Goal: Information Seeking & Learning: Learn about a topic

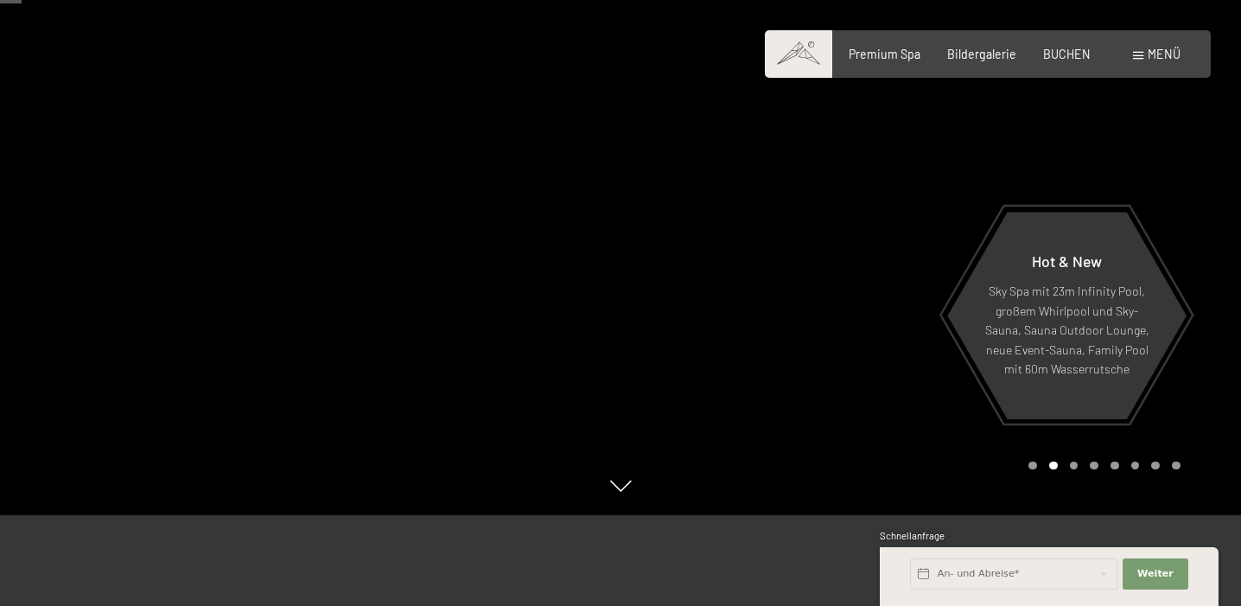
scroll to position [173, 0]
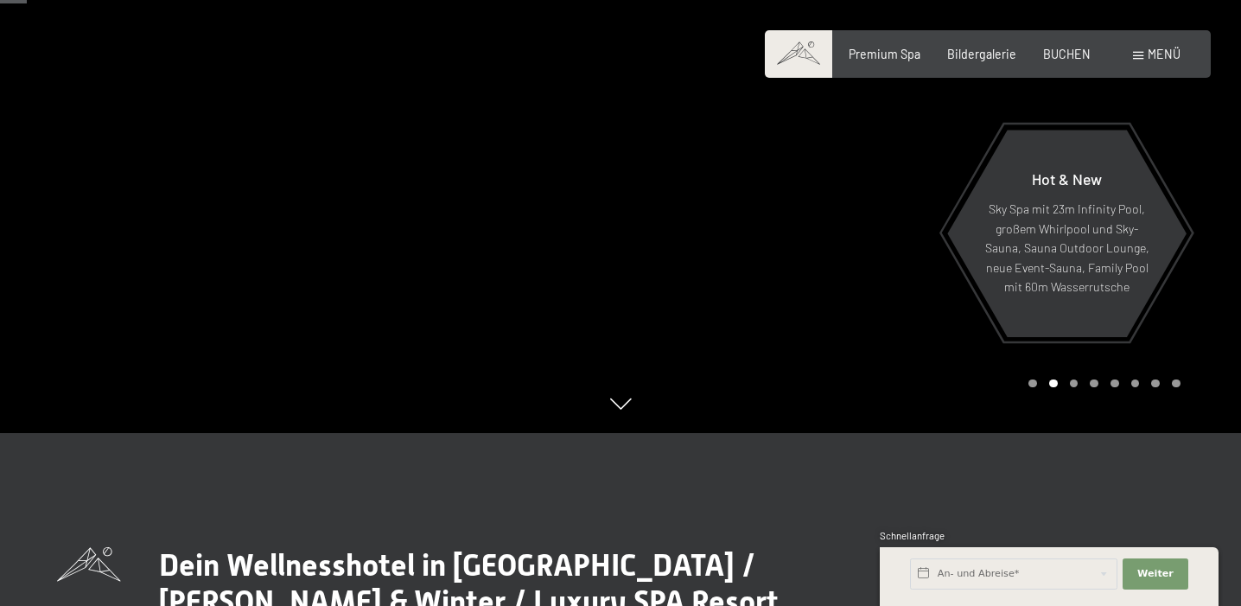
click at [1034, 384] on div "Carousel Page 1" at bounding box center [1032, 383] width 9 height 9
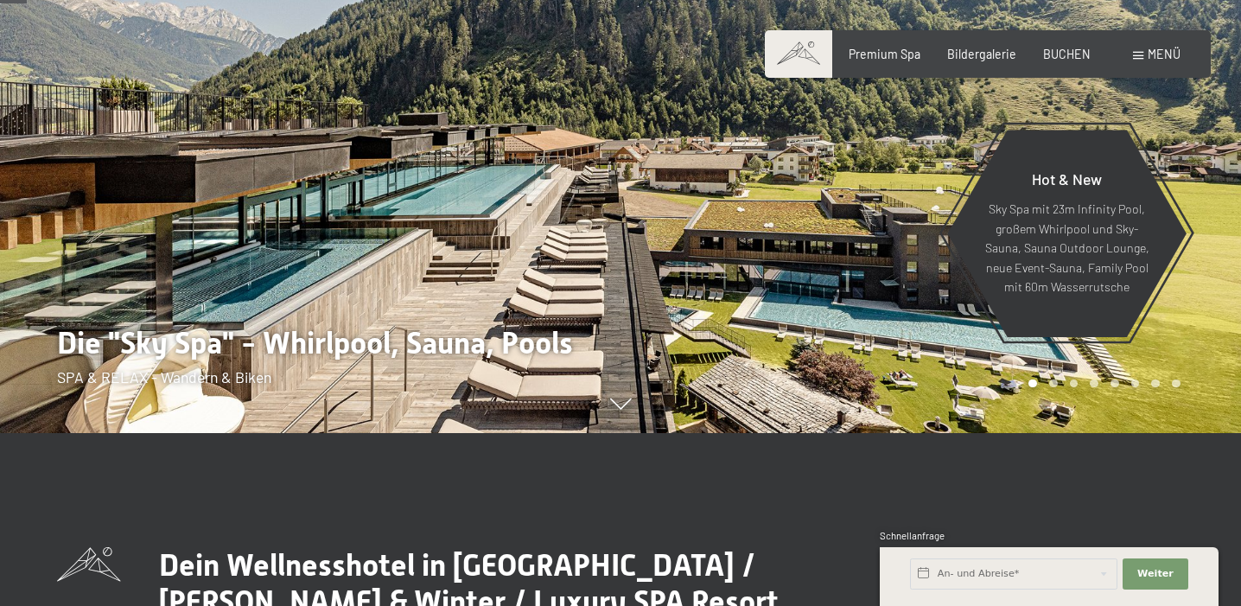
click at [1053, 382] on div "Carousel Page 2" at bounding box center [1053, 383] width 9 height 9
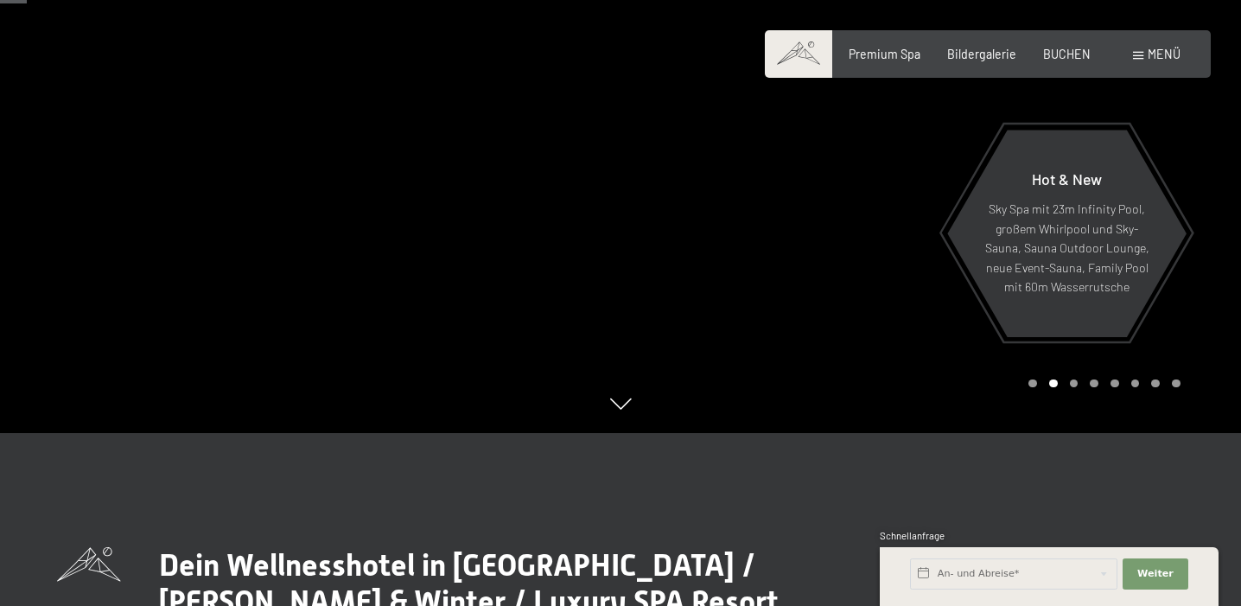
click at [1074, 382] on div "Carousel Page 3" at bounding box center [1074, 383] width 9 height 9
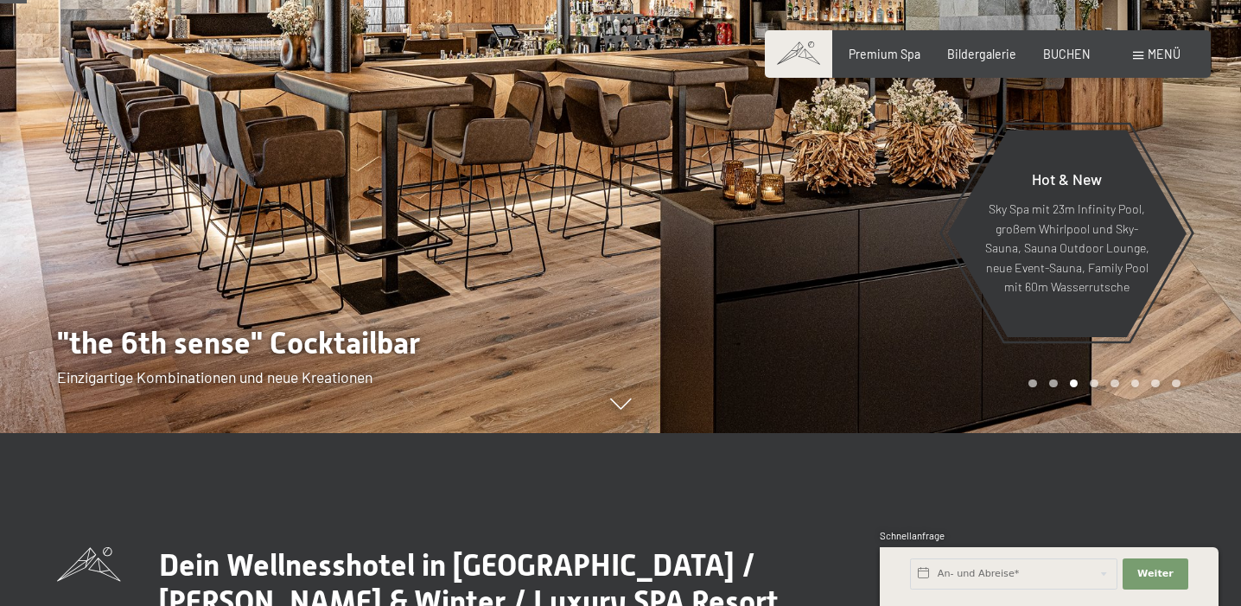
click at [1097, 382] on div "Carousel Page 4" at bounding box center [1094, 383] width 9 height 9
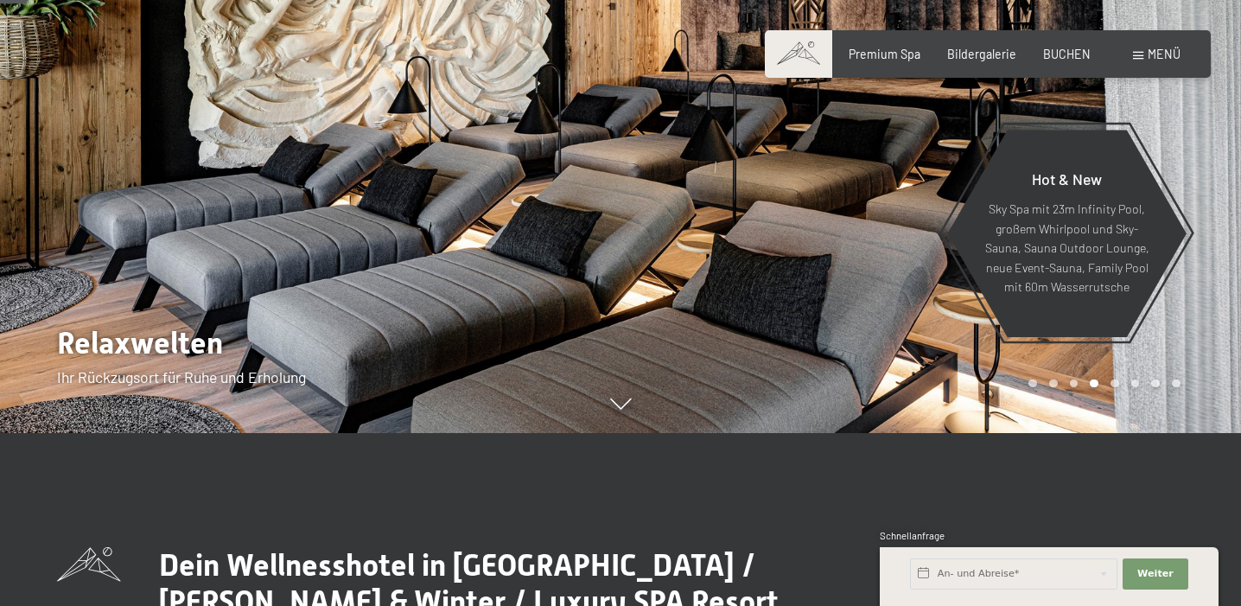
click at [1115, 382] on div "Carousel Page 5" at bounding box center [1114, 383] width 9 height 9
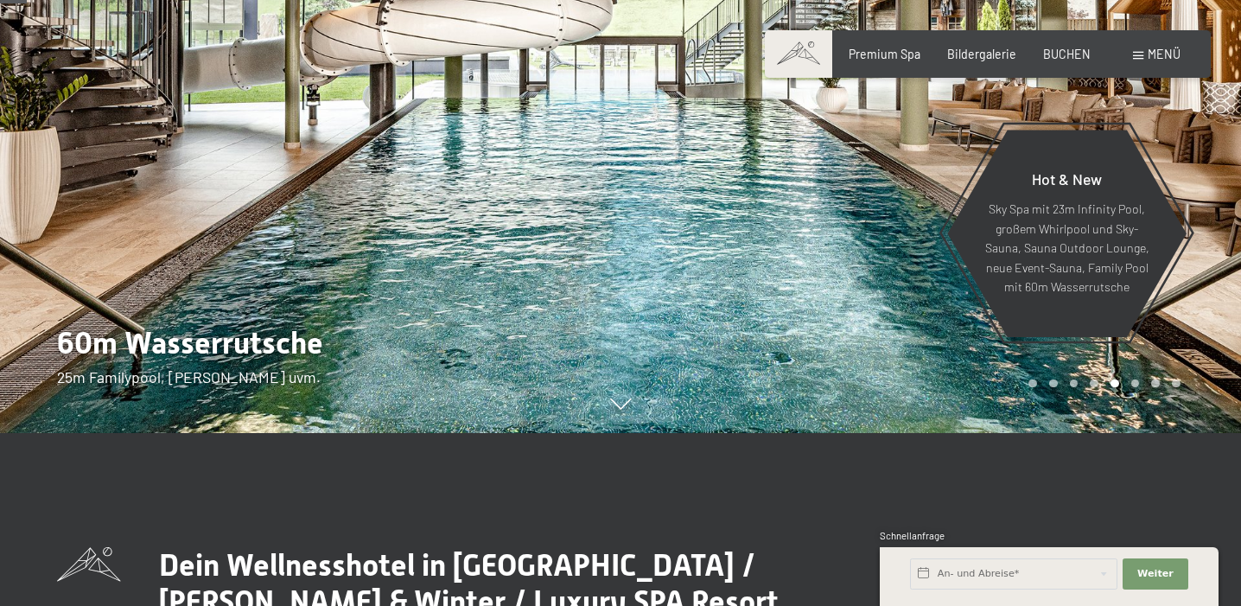
click at [1135, 383] on div "Carousel Page 6" at bounding box center [1135, 383] width 9 height 9
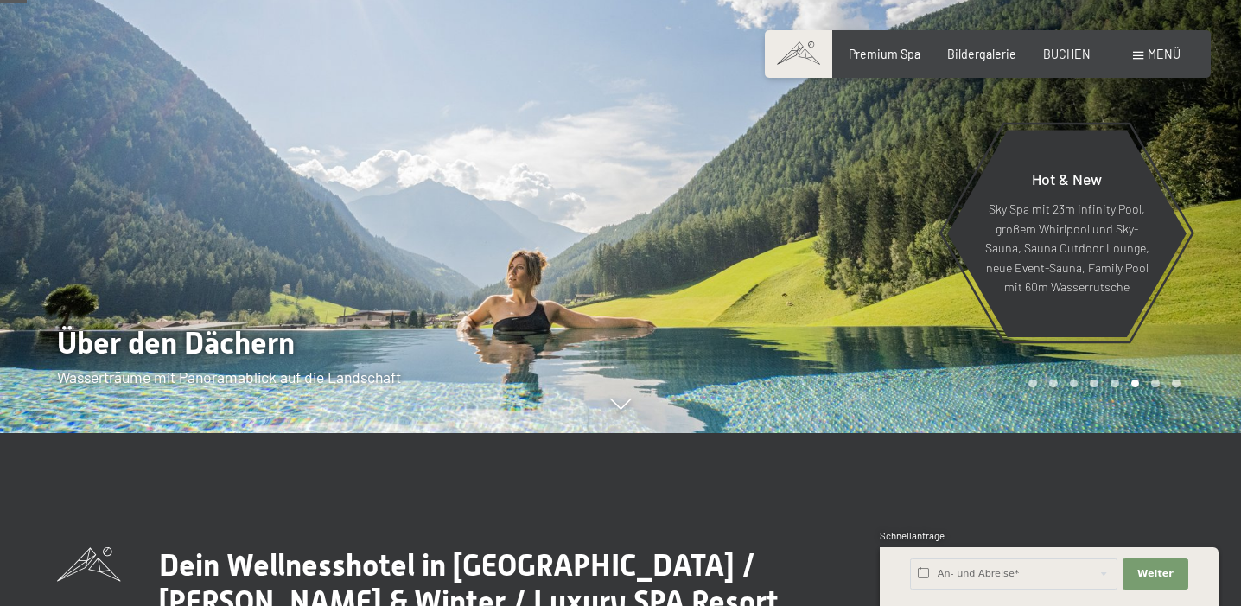
click at [1155, 383] on div "Carousel Page 7" at bounding box center [1155, 383] width 9 height 9
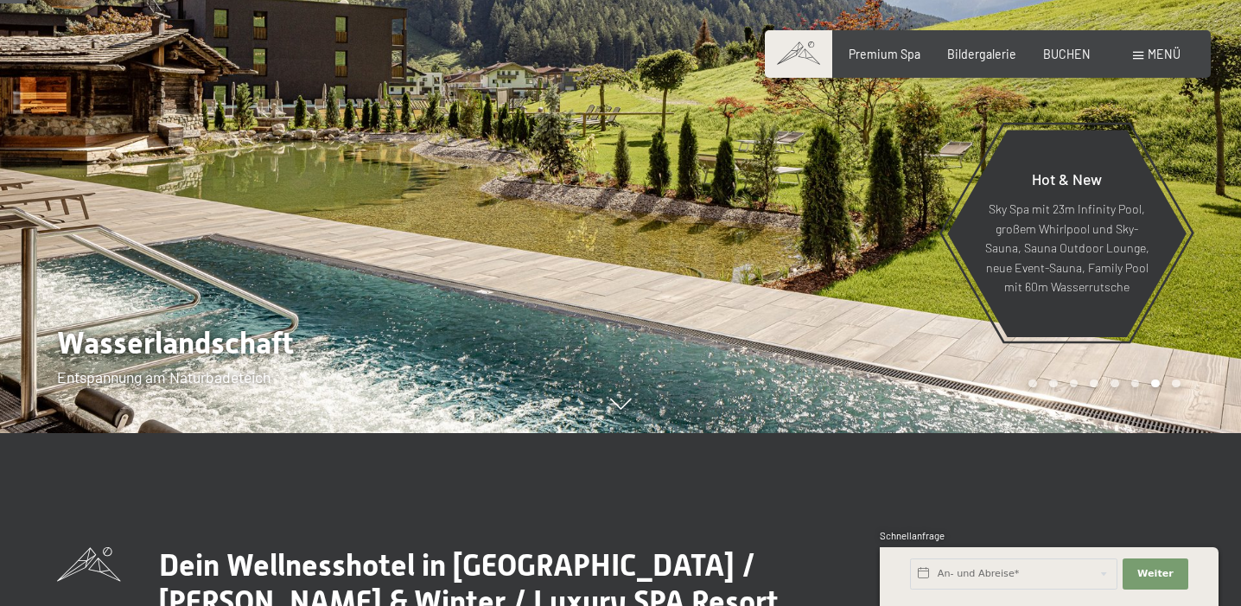
click at [1177, 383] on div "Carousel Page 8" at bounding box center [1176, 383] width 9 height 9
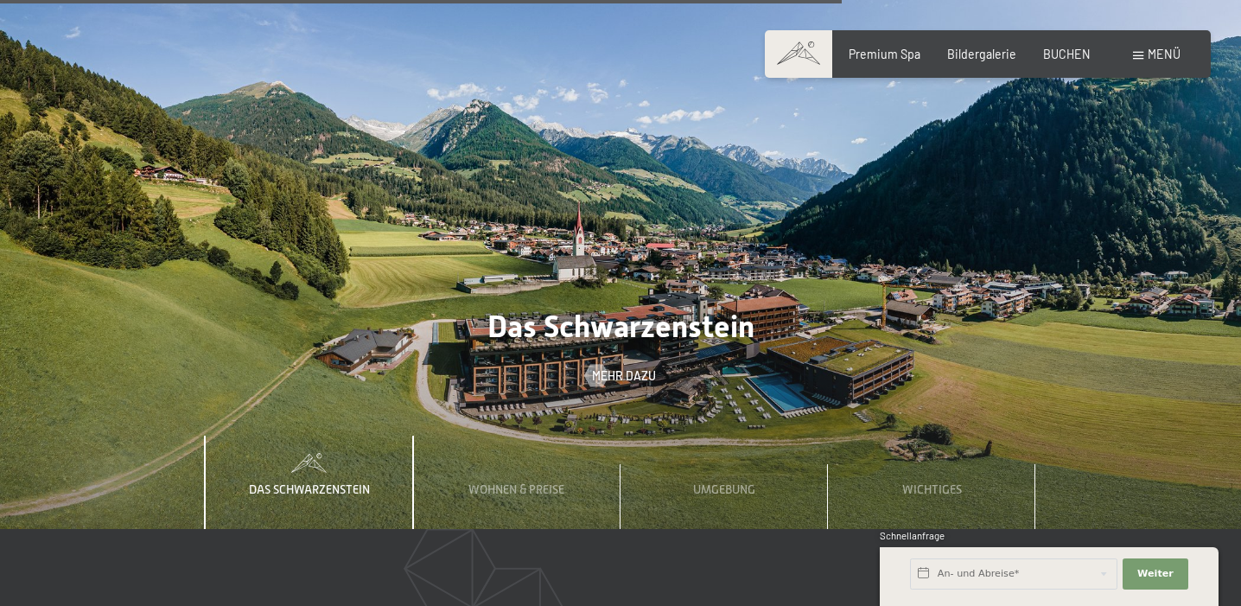
scroll to position [4828, 0]
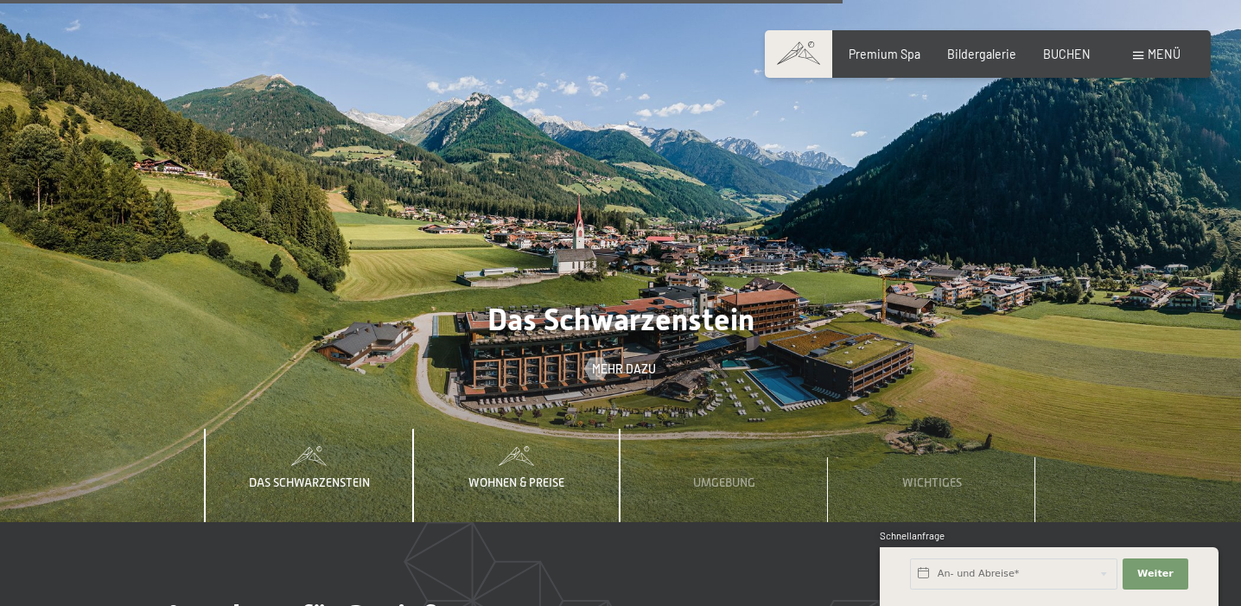
click at [528, 475] on span "Wohnen & Preise" at bounding box center [516, 482] width 96 height 14
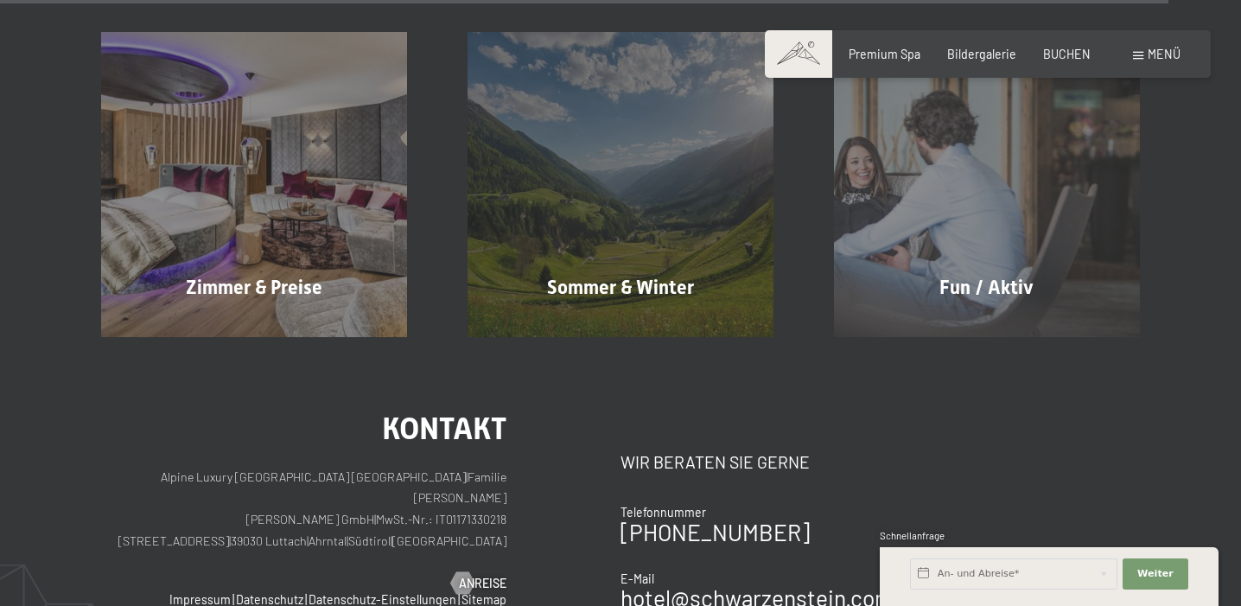
scroll to position [6770, 0]
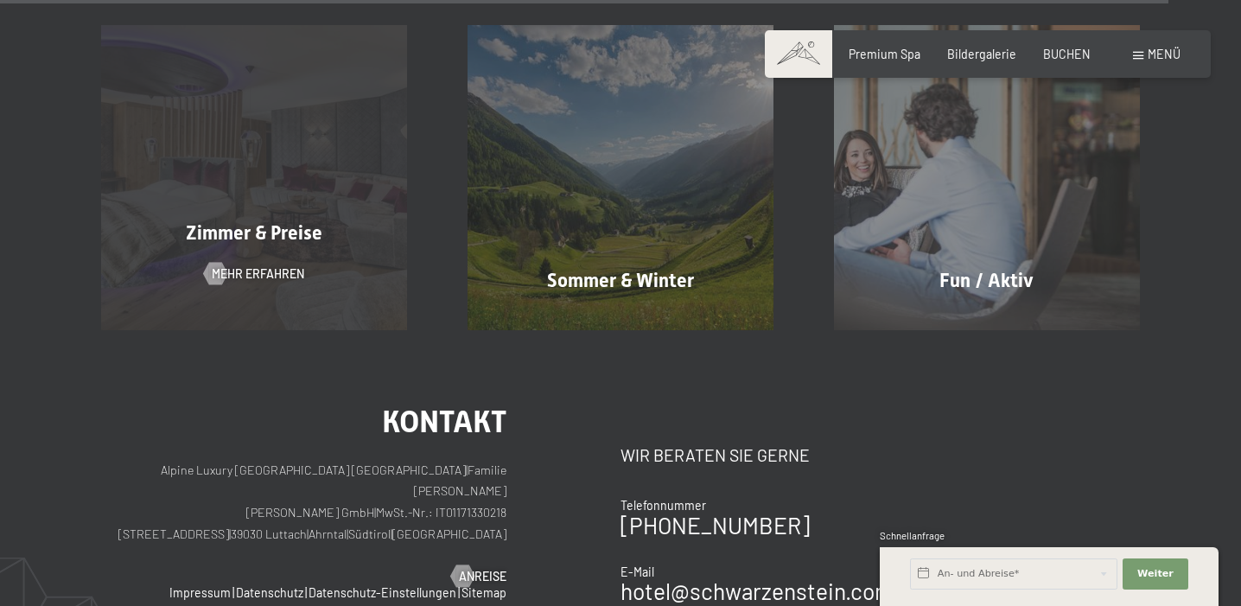
click at [242, 139] on div "Zimmer & Preise Mehr erfahren" at bounding box center [254, 177] width 366 height 305
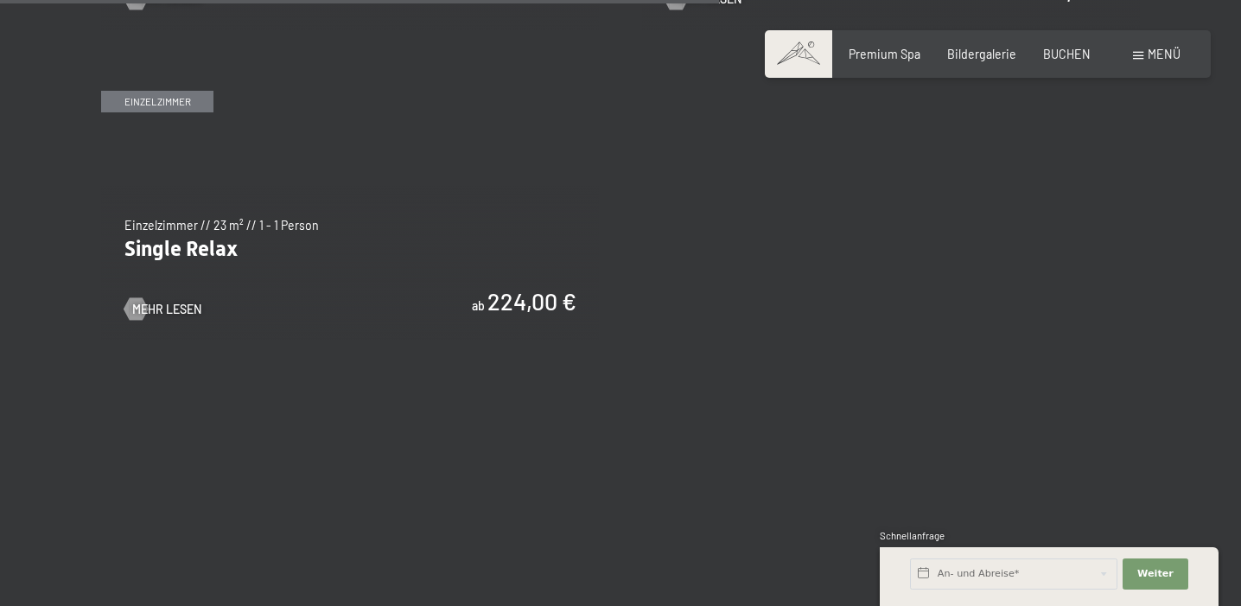
scroll to position [2811, 0]
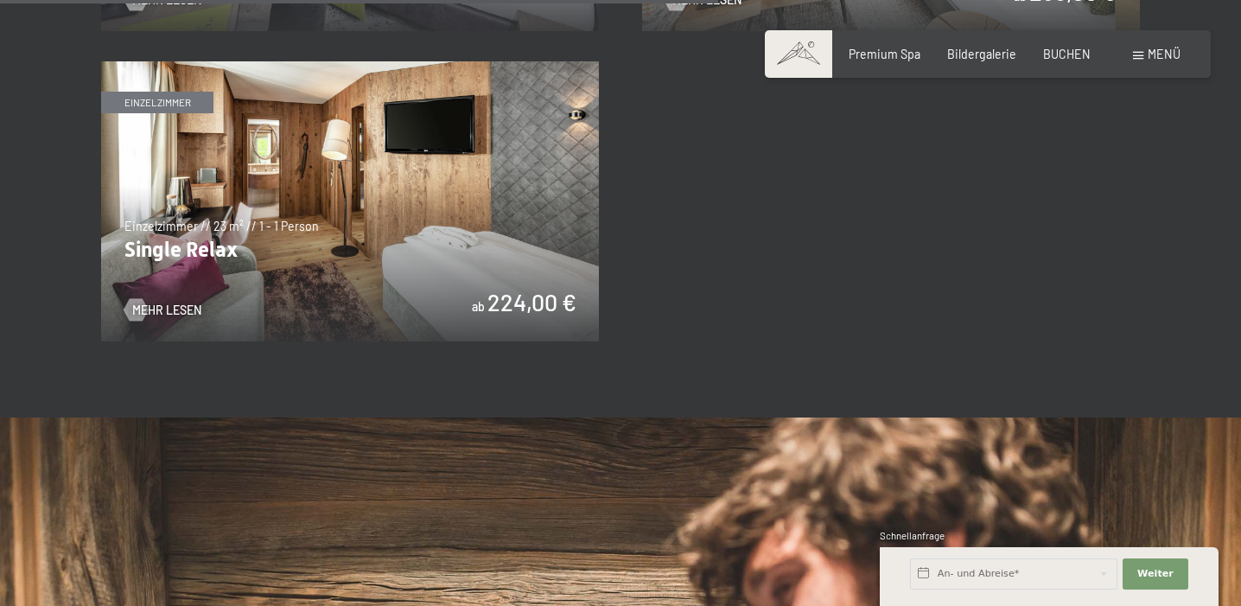
click at [340, 216] on img at bounding box center [350, 201] width 498 height 280
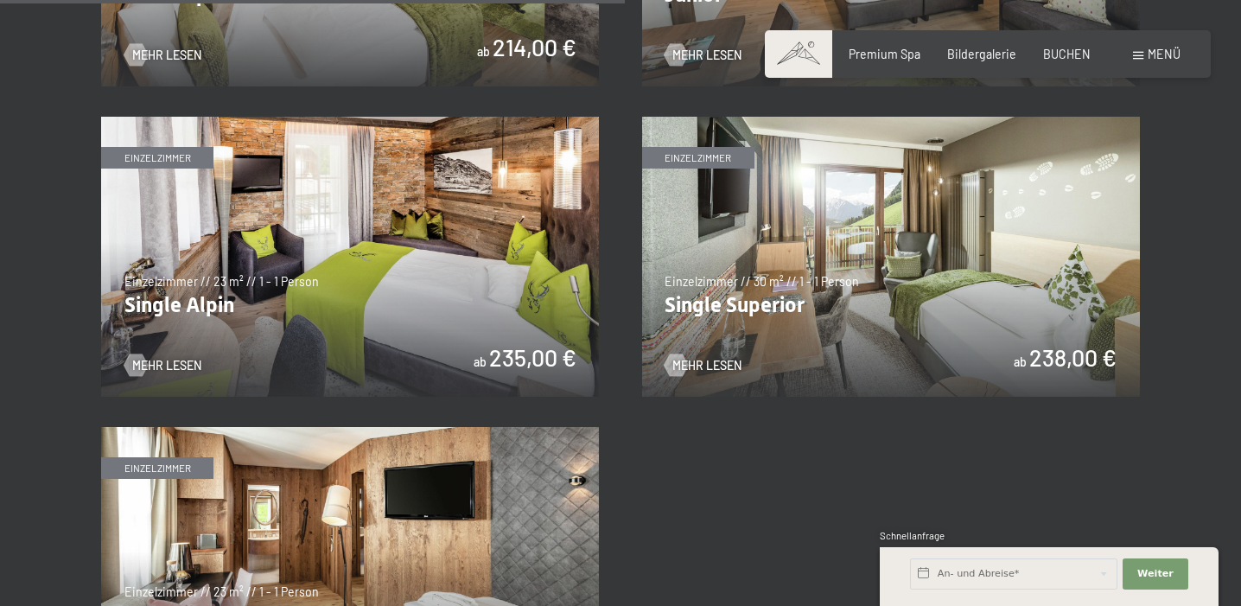
scroll to position [2444, 0]
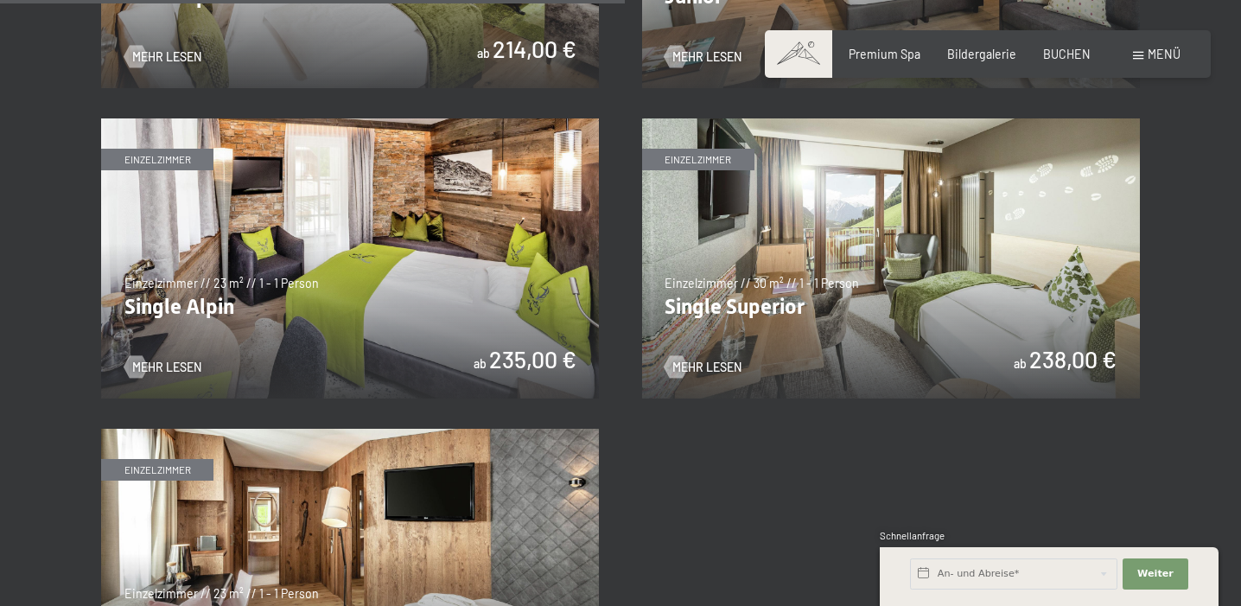
click at [385, 224] on img at bounding box center [350, 258] width 498 height 280
click at [946, 277] on img at bounding box center [891, 258] width 498 height 280
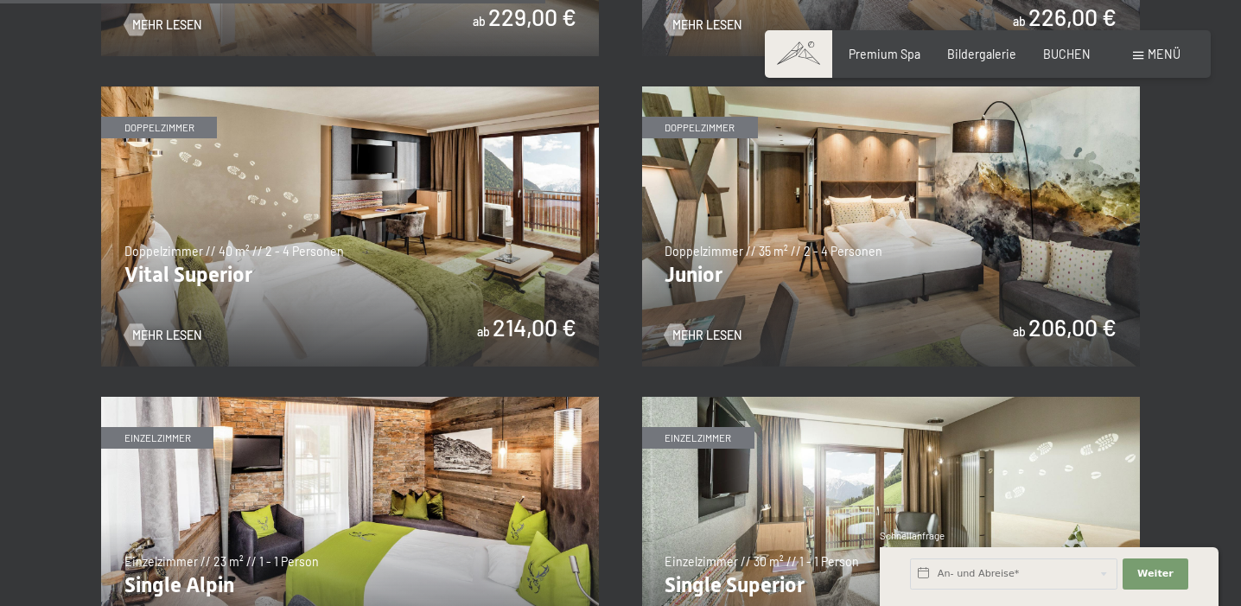
scroll to position [2081, 0]
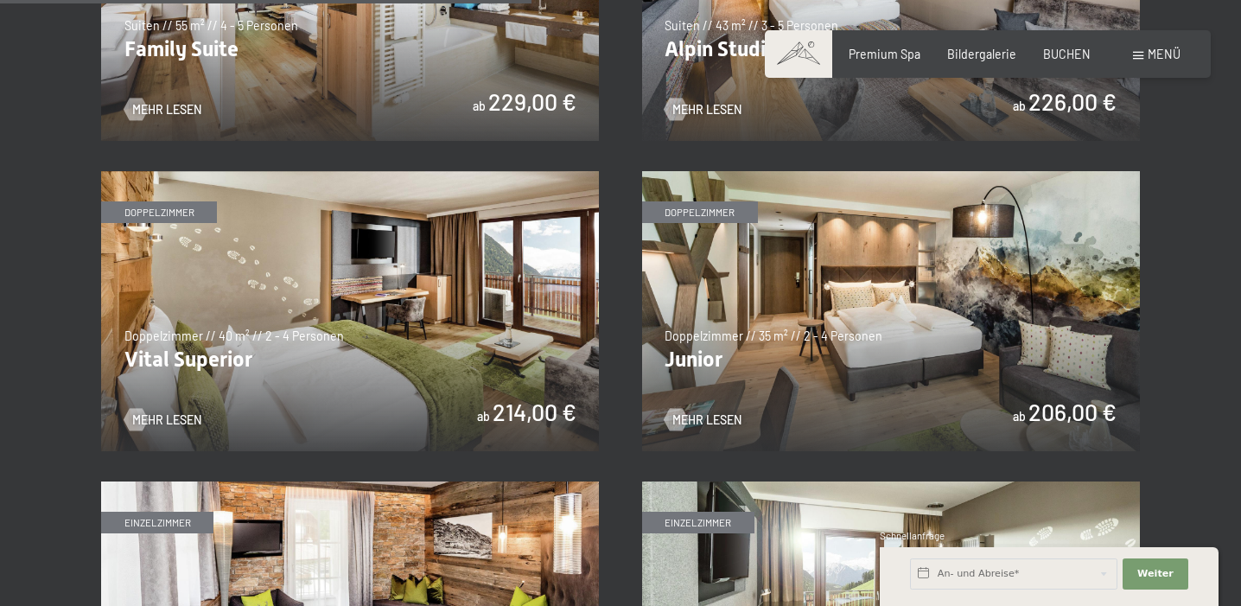
click at [429, 347] on img at bounding box center [350, 311] width 498 height 280
click at [876, 323] on img at bounding box center [891, 311] width 498 height 280
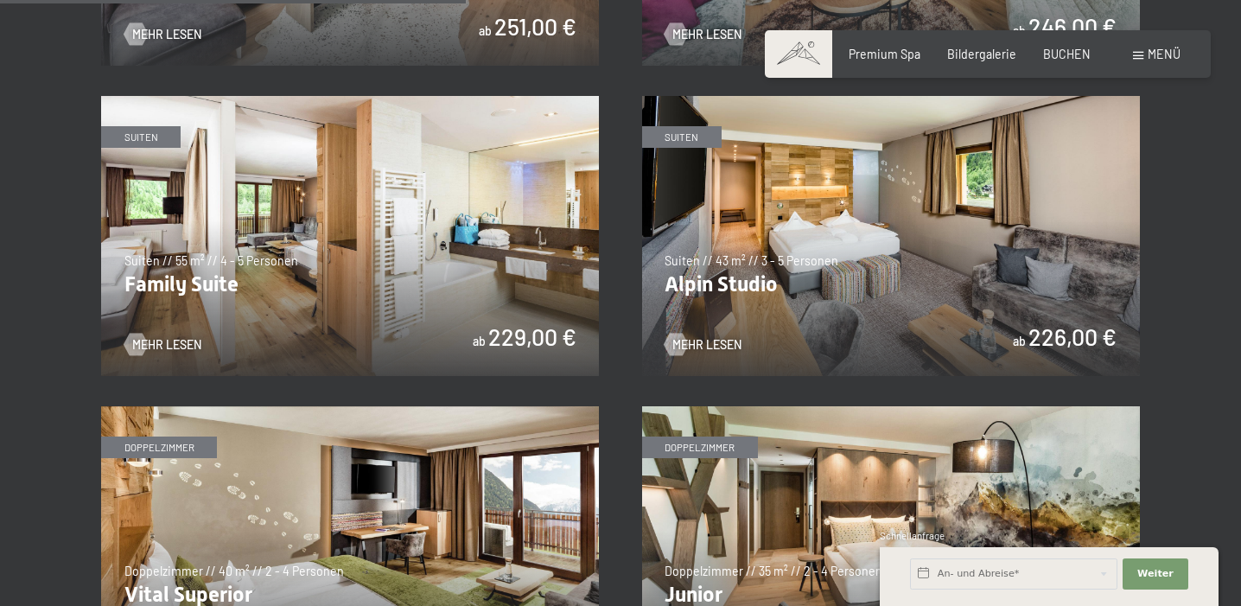
scroll to position [1814, 0]
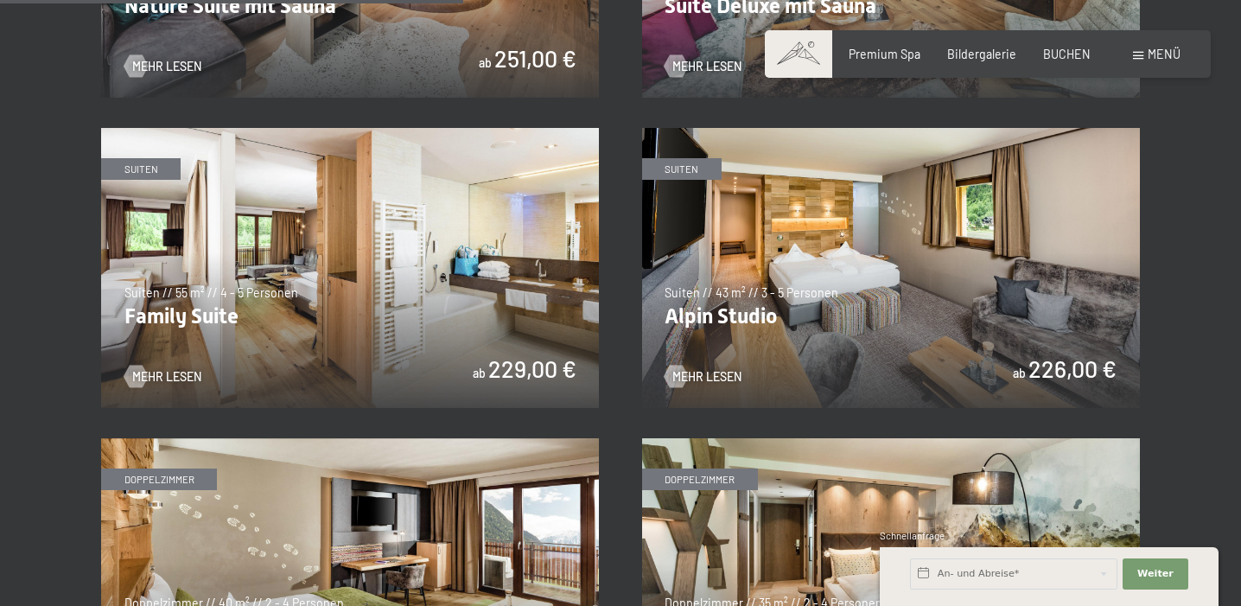
click at [370, 269] on img at bounding box center [350, 268] width 498 height 280
click at [875, 257] on img at bounding box center [891, 268] width 498 height 280
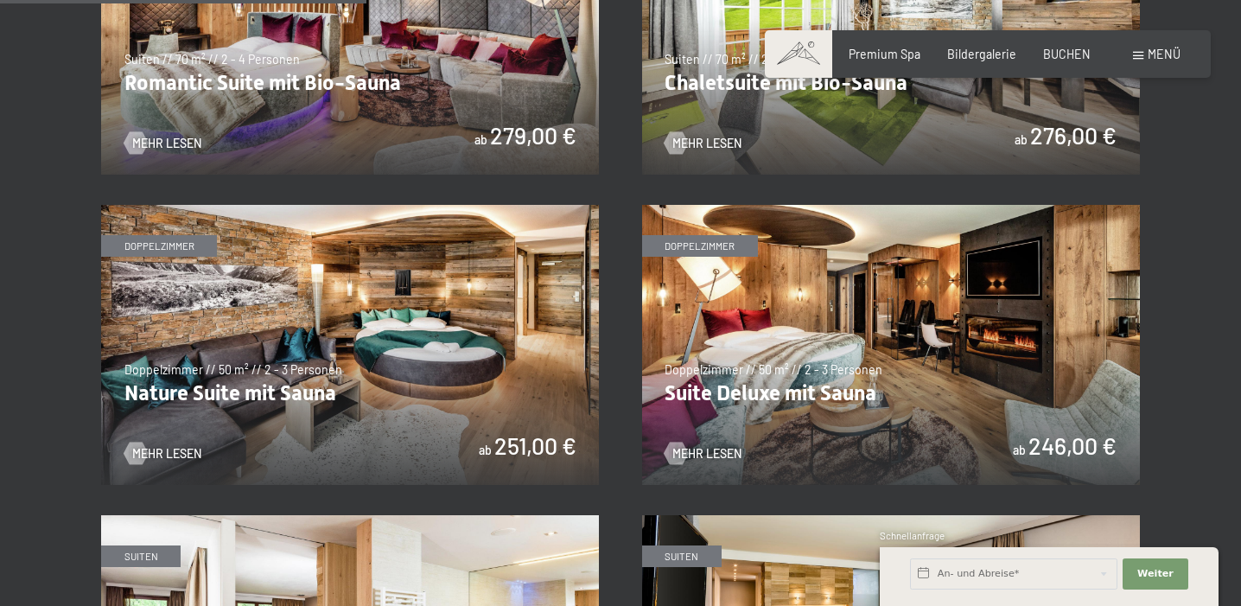
scroll to position [1447, 0]
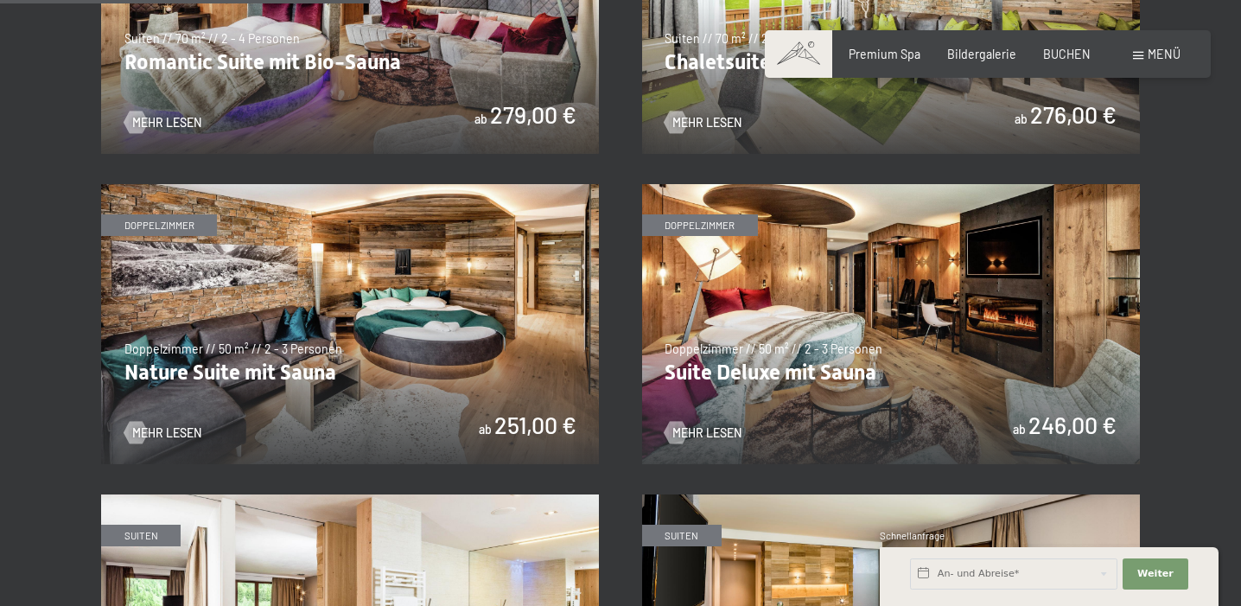
click at [299, 287] on img at bounding box center [350, 324] width 498 height 280
click at [850, 283] on img at bounding box center [891, 324] width 498 height 280
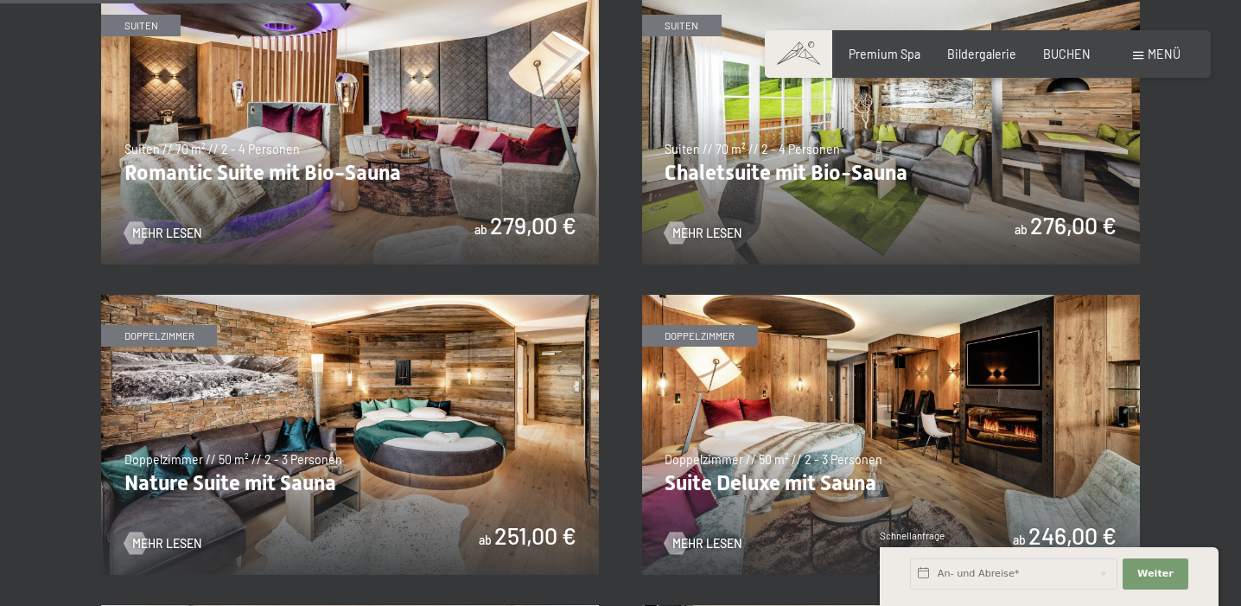
scroll to position [1288, 0]
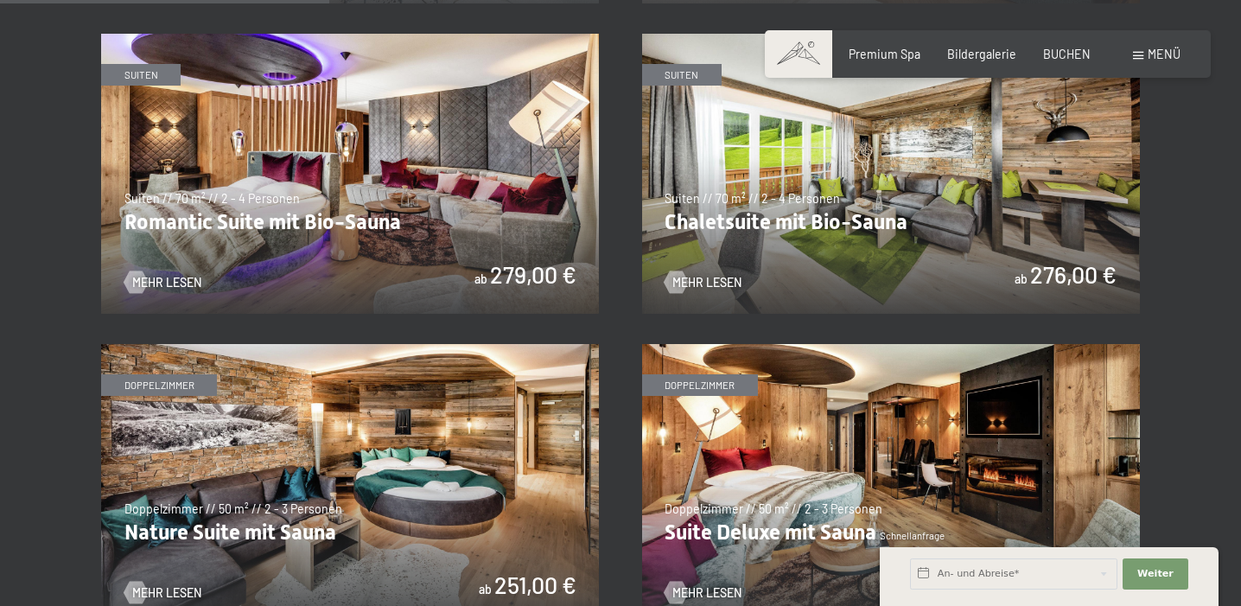
click at [345, 173] on img at bounding box center [350, 174] width 498 height 280
click at [919, 177] on img at bounding box center [891, 174] width 498 height 280
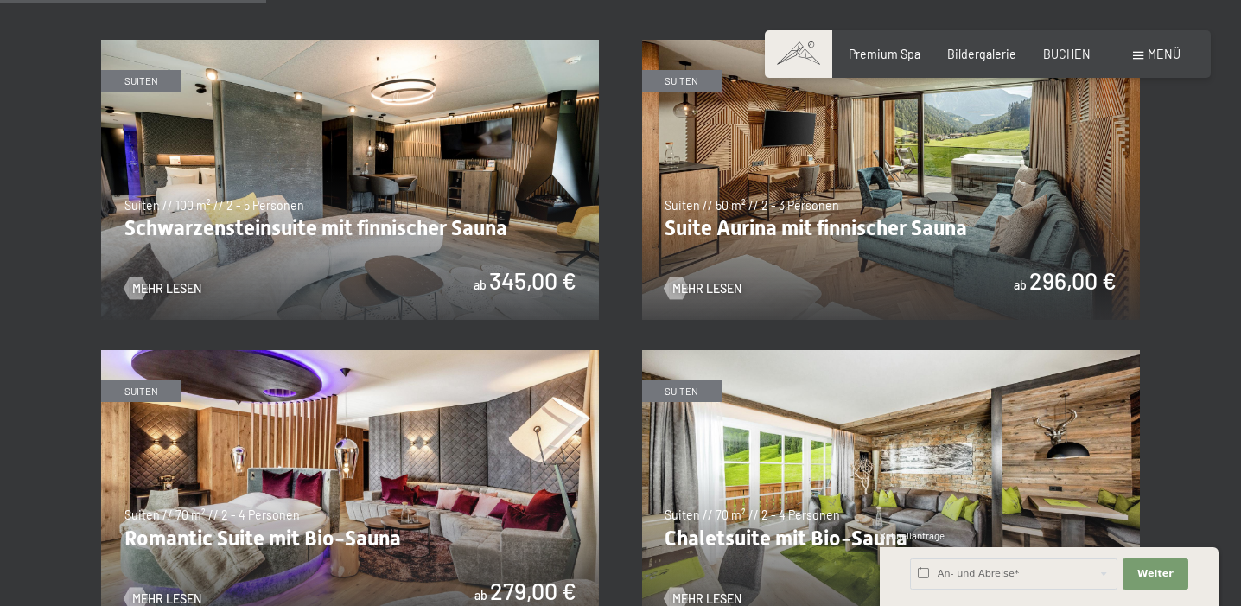
scroll to position [965, 0]
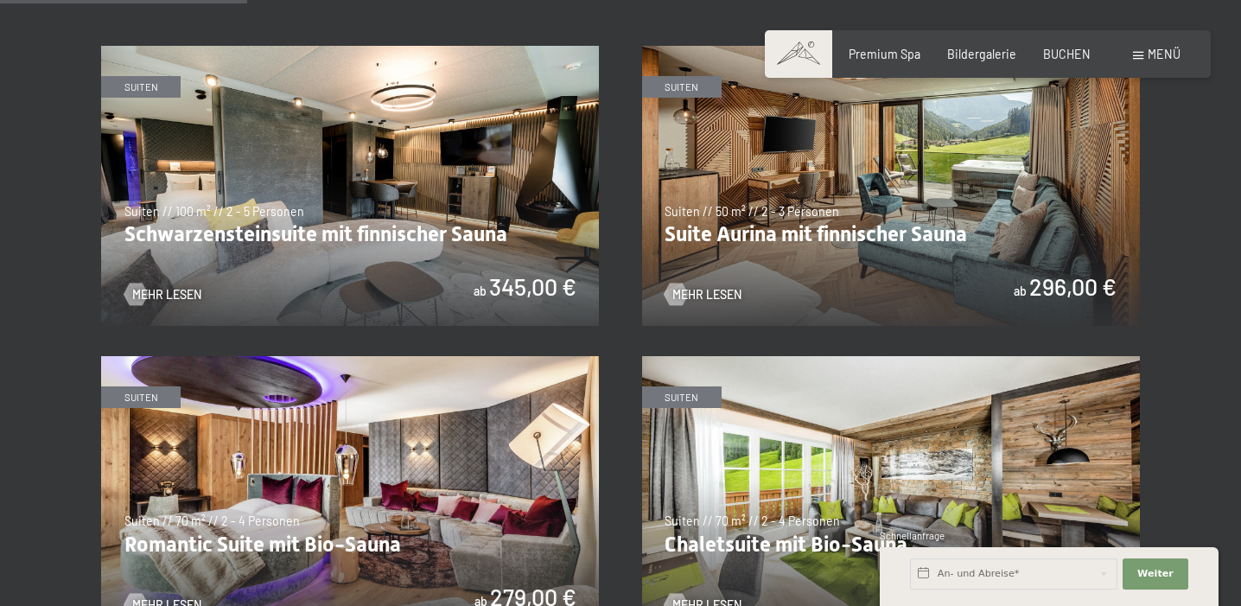
click at [378, 161] on img at bounding box center [350, 186] width 498 height 280
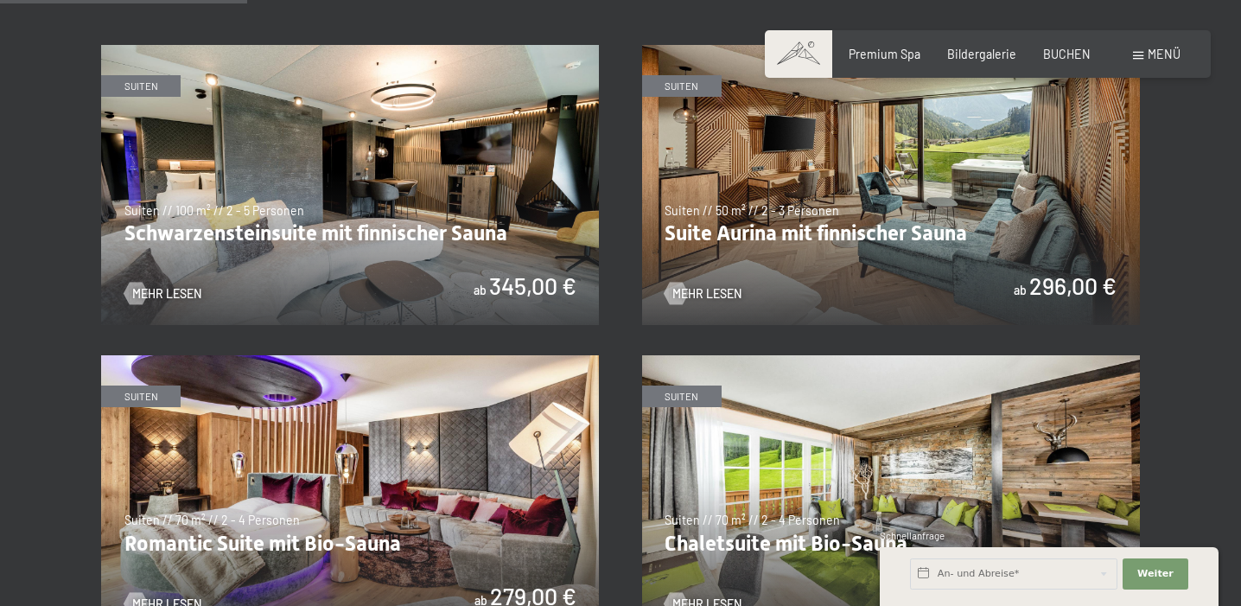
click at [869, 197] on img at bounding box center [891, 185] width 498 height 280
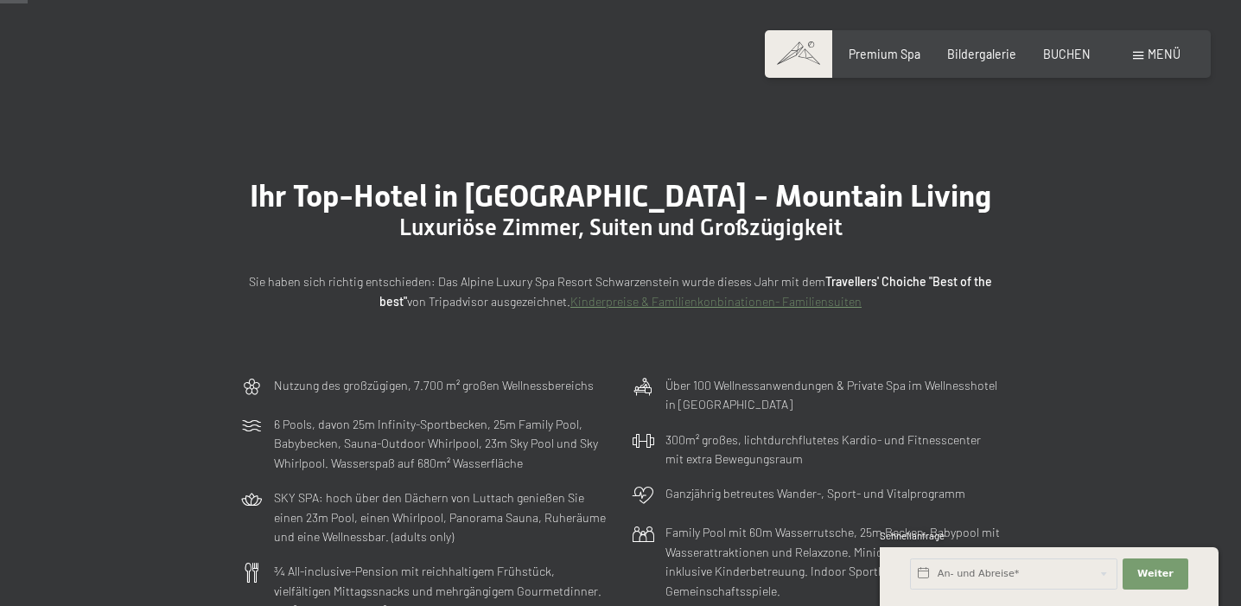
scroll to position [0, 0]
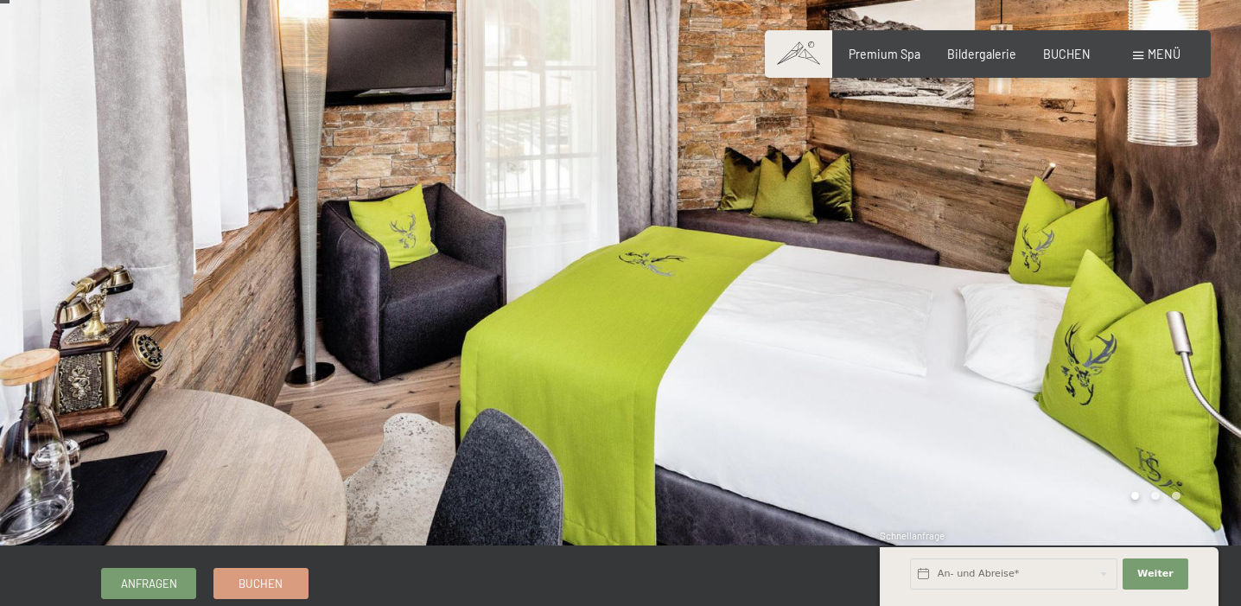
scroll to position [19, 0]
